Goal: Information Seeking & Learning: Learn about a topic

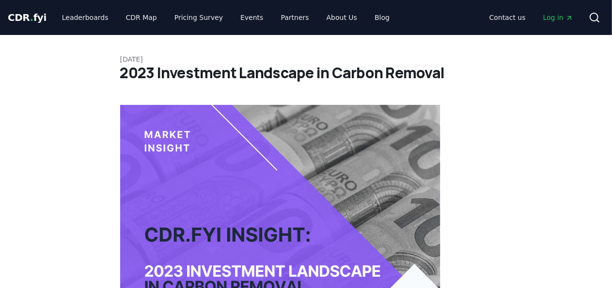
scroll to position [0, 0]
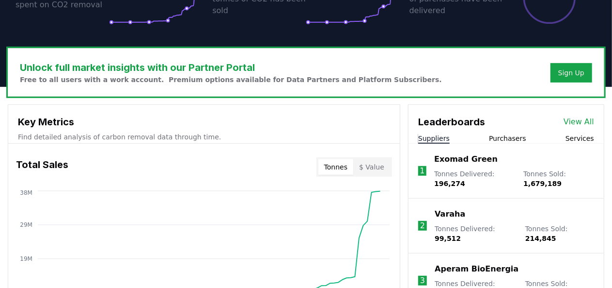
scroll to position [252, 0]
